Goal: Transaction & Acquisition: Obtain resource

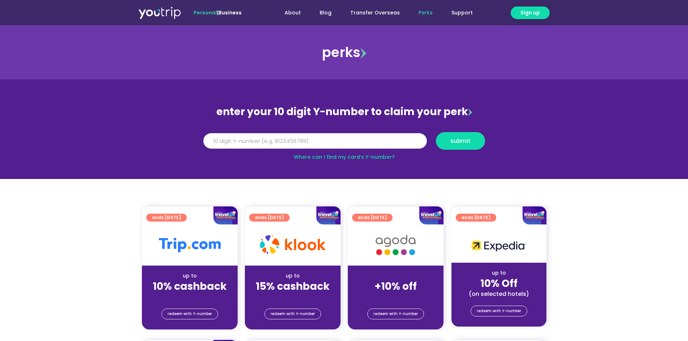
click at [293, 137] on input "Y Number" at bounding box center [315, 141] width 224 height 16
click at [294, 138] on input "Y Number" at bounding box center [315, 141] width 224 height 16
type input "8196929457"
click at [436, 132] on button "submit" at bounding box center [460, 141] width 49 height 18
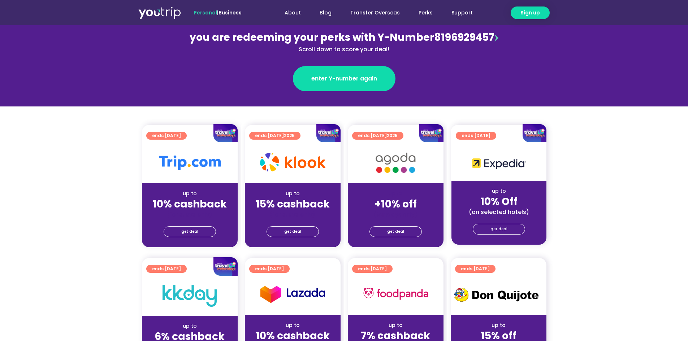
scroll to position [102, 0]
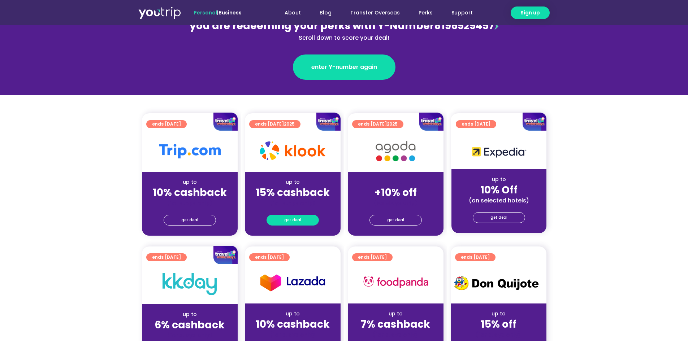
click at [293, 222] on span "get deal" at bounding box center [292, 220] width 17 height 10
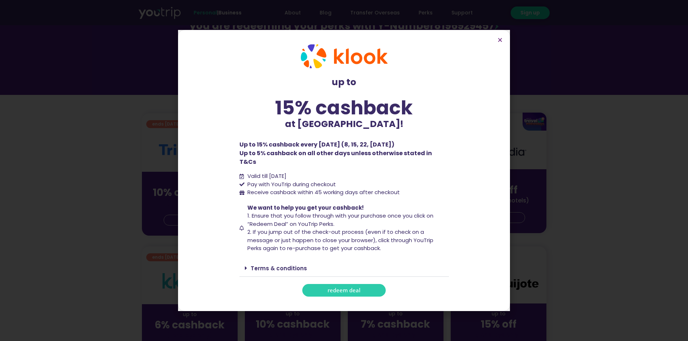
click at [287, 265] on link "Terms & conditions" at bounding box center [279, 269] width 56 height 8
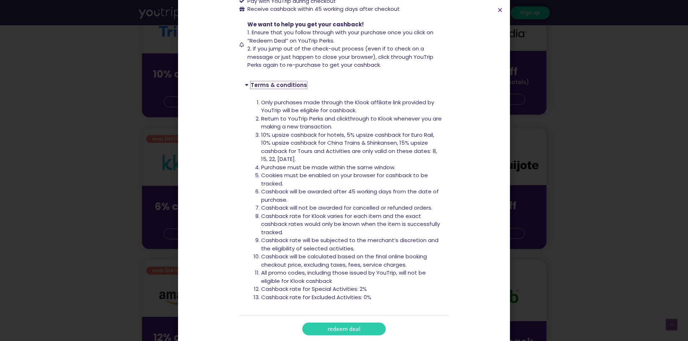
scroll to position [233, 0]
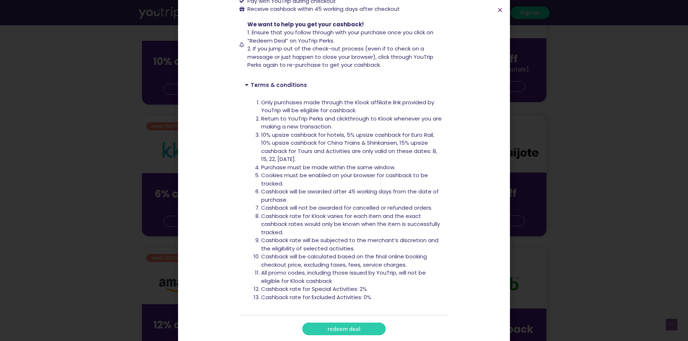
click at [346, 326] on span "redeem deal" at bounding box center [344, 328] width 33 height 5
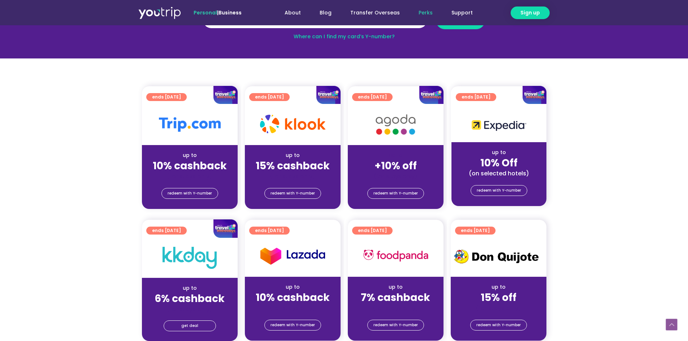
scroll to position [130, 0]
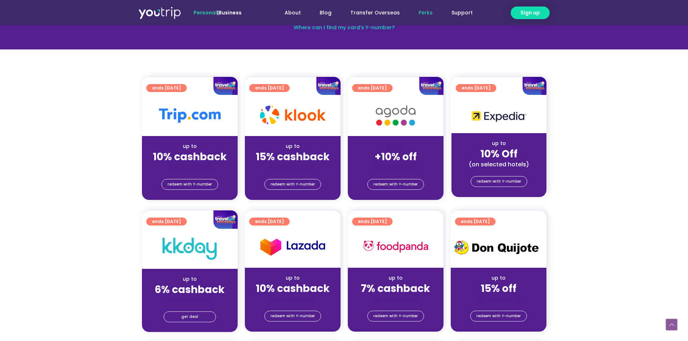
click at [300, 129] on div at bounding box center [293, 115] width 96 height 41
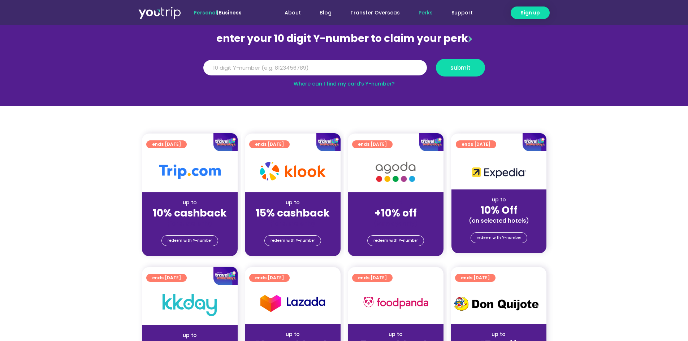
scroll to position [73, 0]
click at [296, 241] on span "redeem with Y-number" at bounding box center [292, 241] width 44 height 10
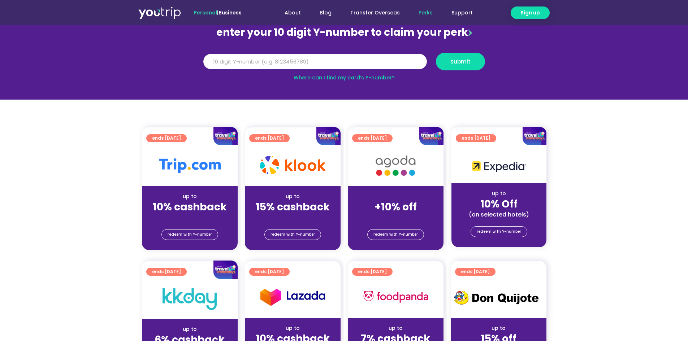
click at [295, 58] on input "Y Number" at bounding box center [315, 62] width 224 height 16
type input "8"
type input "9"
type input "8196929457"
click at [436, 53] on button "submit" at bounding box center [460, 62] width 49 height 18
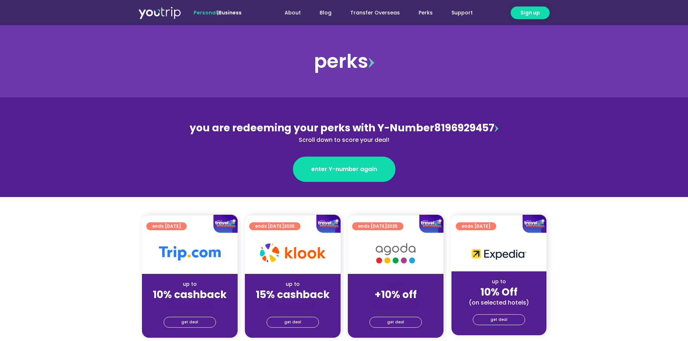
scroll to position [101, 0]
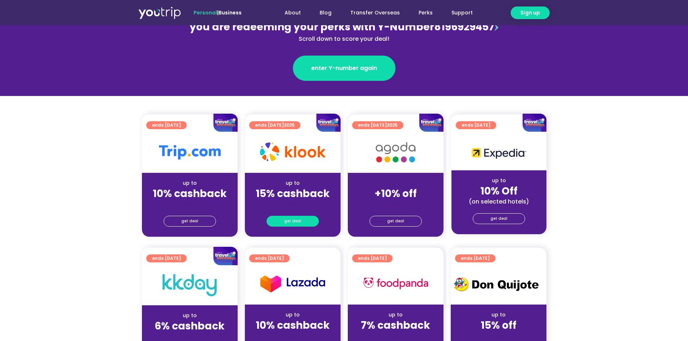
click at [298, 223] on span "get deal" at bounding box center [292, 221] width 17 height 10
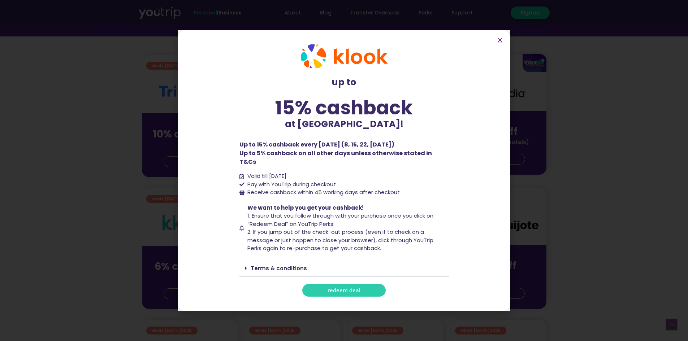
scroll to position [161, 0]
click at [286, 265] on link "Terms & conditions" at bounding box center [279, 269] width 56 height 8
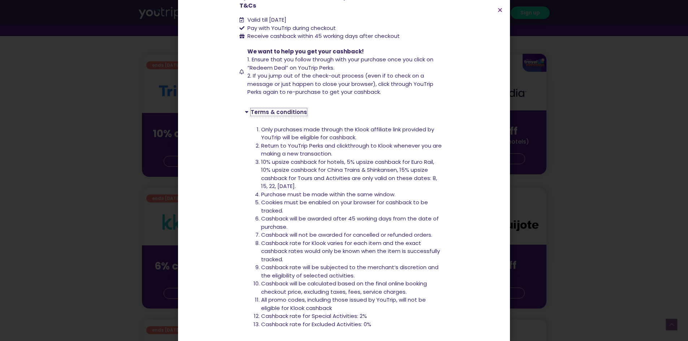
scroll to position [153, 0]
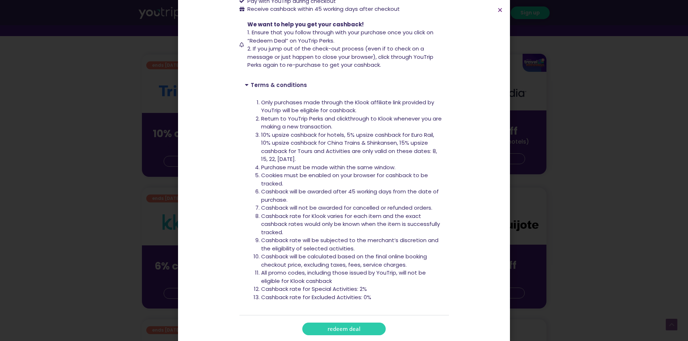
click at [343, 326] on span "redeem deal" at bounding box center [344, 328] width 33 height 5
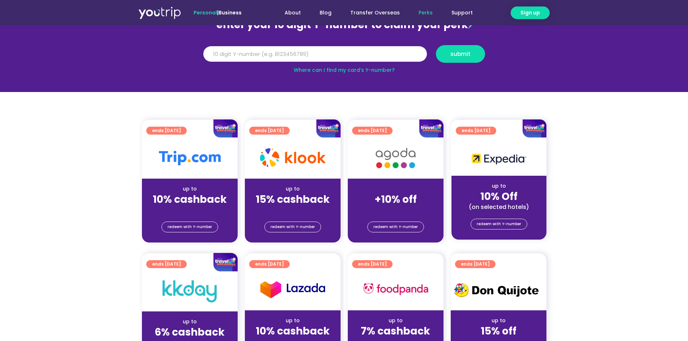
click at [333, 201] on div "15% cashback" at bounding box center [293, 200] width 84 height 8
click at [292, 223] on span "redeem with Y-number" at bounding box center [292, 227] width 44 height 10
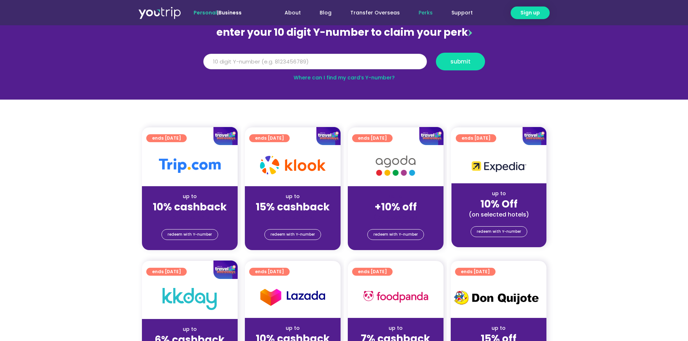
click at [310, 62] on input "Y Number" at bounding box center [315, 62] width 224 height 16
type input "8"
type input "8196929457"
click at [436, 53] on button "submit" at bounding box center [460, 62] width 49 height 18
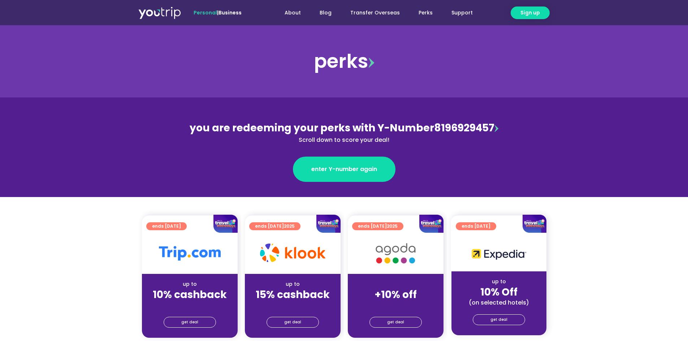
click at [284, 268] on div at bounding box center [293, 253] width 96 height 41
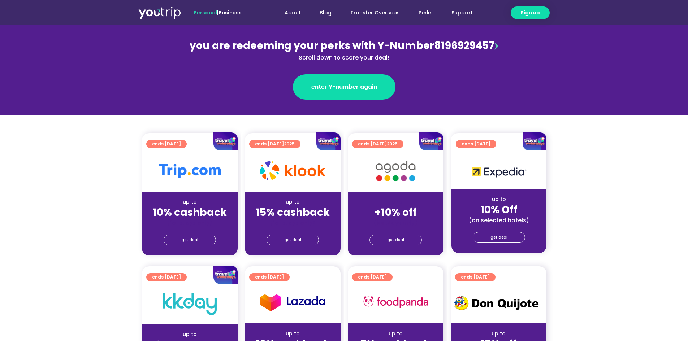
scroll to position [85, 0]
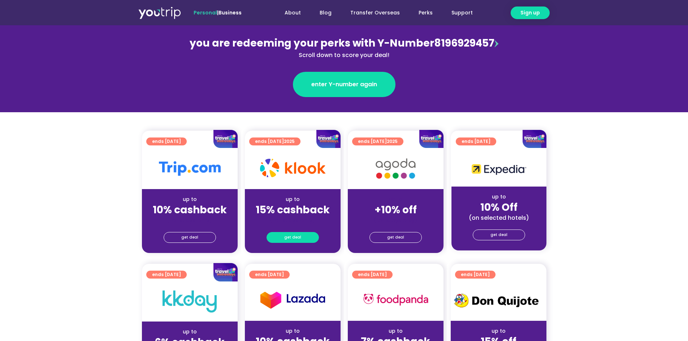
click at [298, 236] on span "get deal" at bounding box center [292, 238] width 17 height 10
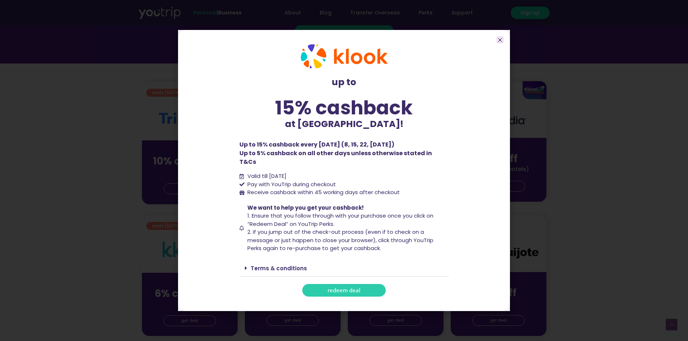
scroll to position [134, 0]
click at [500, 43] on icon "Close" at bounding box center [499, 39] width 5 height 5
